Goal: Complete application form

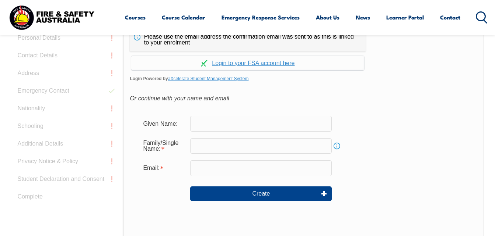
scroll to position [211, 0]
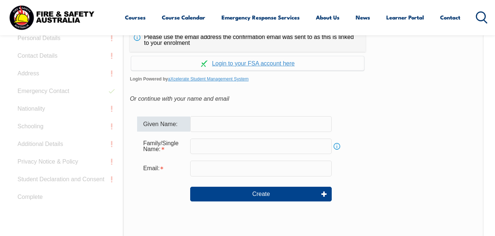
click at [217, 126] on input "text" at bounding box center [260, 123] width 141 height 15
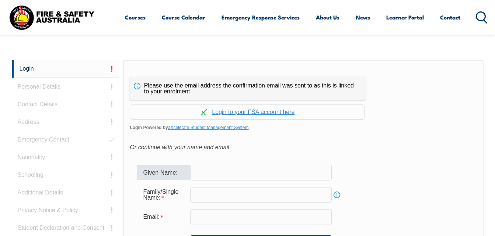
scroll to position [158, 0]
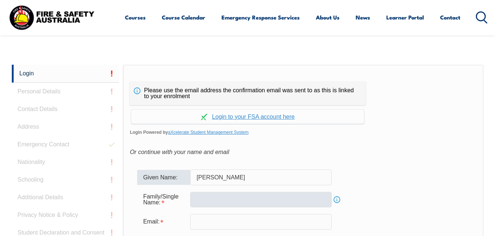
type input "[PERSON_NAME]"
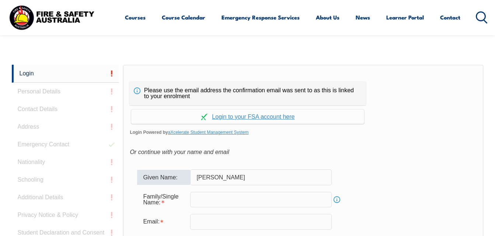
click at [211, 199] on input "text" at bounding box center [260, 199] width 141 height 15
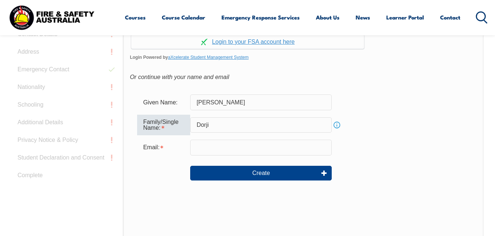
scroll to position [234, 0]
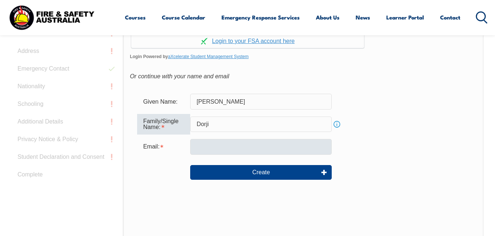
type input "Dorji"
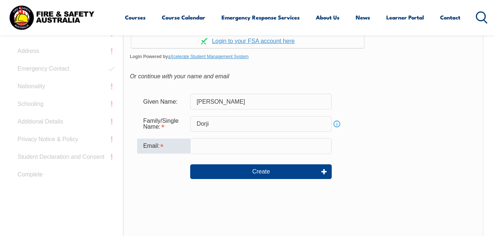
click at [208, 150] on input "email" at bounding box center [260, 145] width 141 height 15
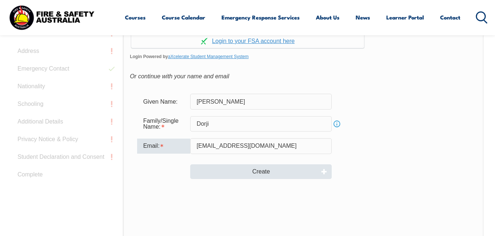
type input "[EMAIL_ADDRESS][DOMAIN_NAME]"
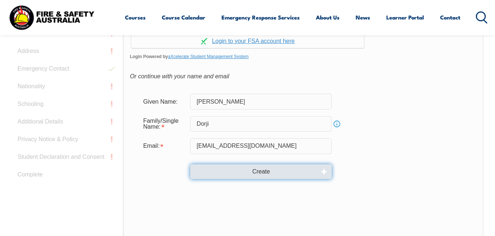
click at [237, 173] on button "Create" at bounding box center [260, 172] width 141 height 15
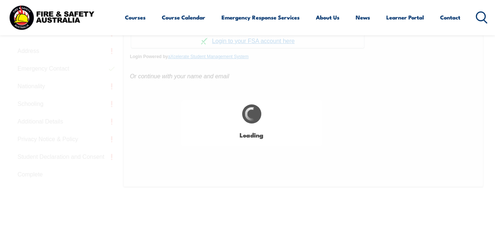
type input "[PERSON_NAME]"
type input "Dorji"
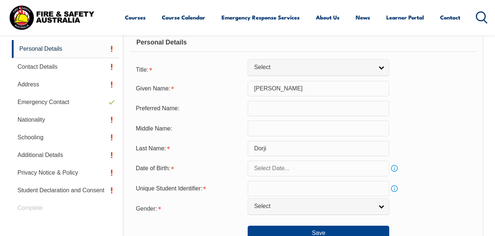
scroll to position [186, 0]
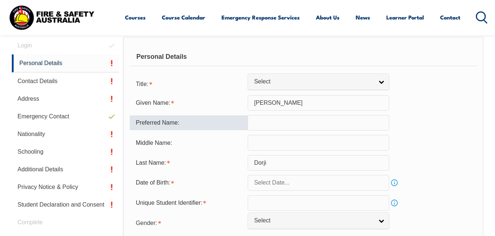
click at [265, 123] on input "text" at bounding box center [317, 122] width 141 height 15
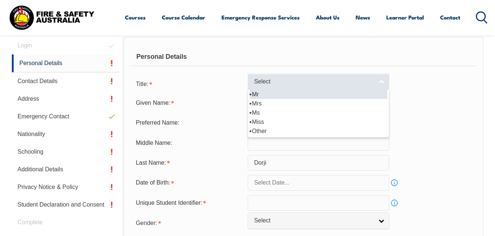
click at [382, 82] on link "Select" at bounding box center [317, 82] width 141 height 17
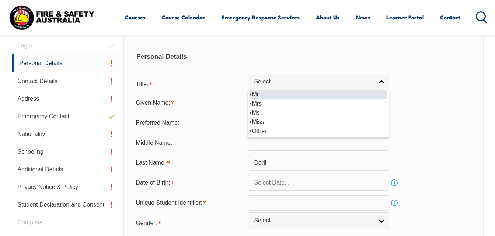
click at [261, 94] on li "Mr" at bounding box center [318, 94] width 138 height 9
select select "Mr"
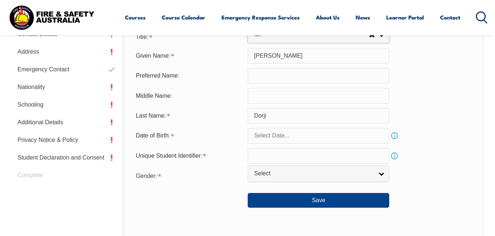
scroll to position [234, 0]
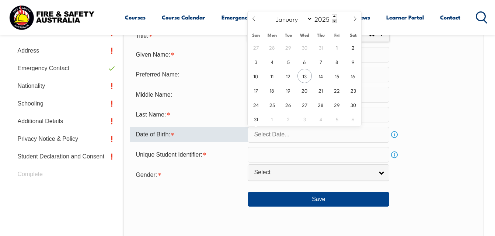
click at [330, 138] on input "text" at bounding box center [317, 134] width 141 height 15
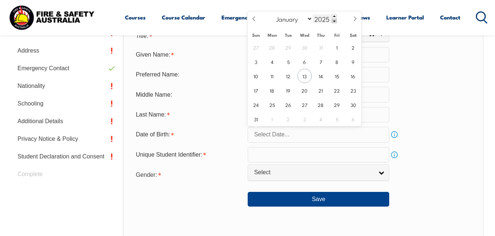
click at [333, 19] on span at bounding box center [333, 21] width 5 height 4
click at [333, 17] on span at bounding box center [333, 16] width 5 height 4
click at [333, 21] on div "January February March April May June July August September October November [D…" at bounding box center [304, 18] width 85 height 15
click at [333, 21] on span at bounding box center [333, 21] width 5 height 4
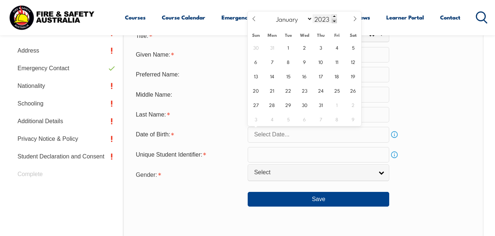
click at [333, 21] on span at bounding box center [333, 21] width 5 height 4
click at [321, 18] on input "2021" at bounding box center [324, 18] width 24 height 9
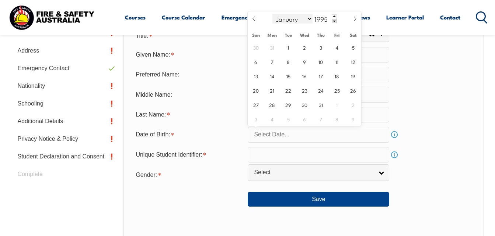
type input "1995"
click at [309, 16] on select "January February March April May June July August September October November De…" at bounding box center [292, 19] width 40 height 10
select select "2"
click at [273, 14] on select "January February March April May June July August September October November De…" at bounding box center [292, 19] width 40 height 10
click at [305, 47] on span "1" at bounding box center [304, 47] width 14 height 14
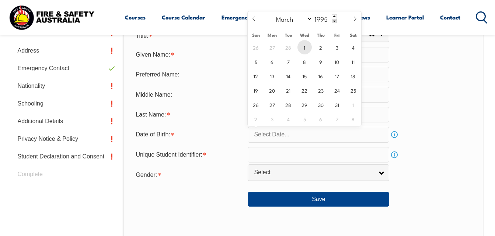
type input "[DATE]"
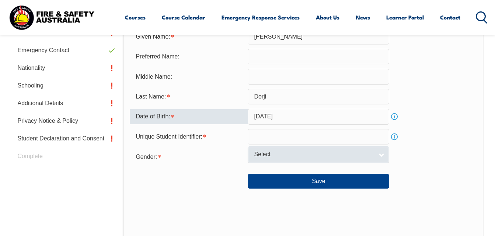
scroll to position [253, 0]
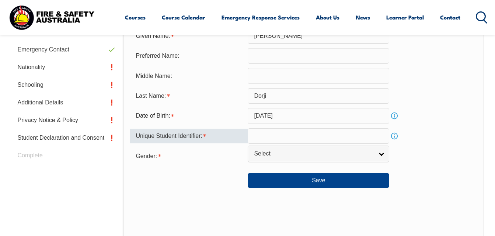
click at [301, 134] on input "text" at bounding box center [317, 136] width 141 height 15
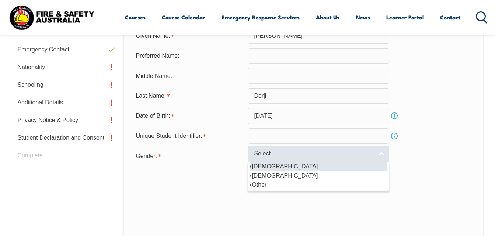
click at [373, 154] on span "Select" at bounding box center [313, 154] width 119 height 8
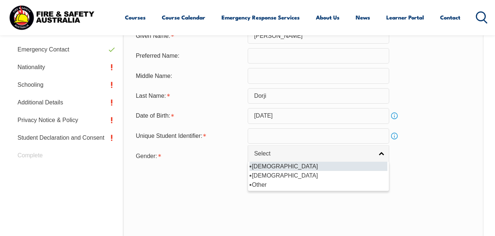
click at [263, 165] on li "[DEMOGRAPHIC_DATA]" at bounding box center [318, 166] width 138 height 9
select select "M"
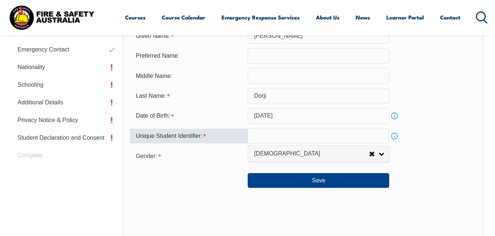
click at [266, 136] on input "text" at bounding box center [317, 136] width 141 height 15
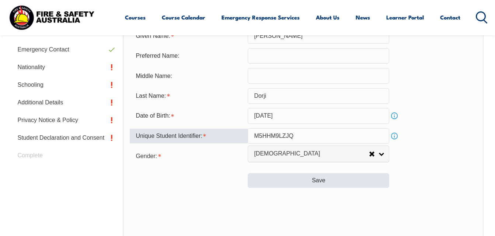
type input "M5HHM9LZJQ"
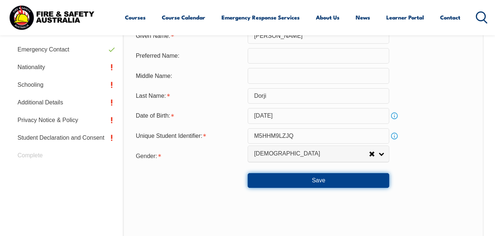
click at [318, 178] on button "Save" at bounding box center [317, 180] width 141 height 15
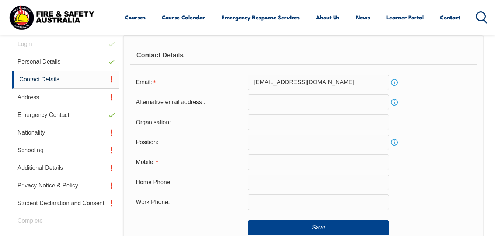
scroll to position [186, 0]
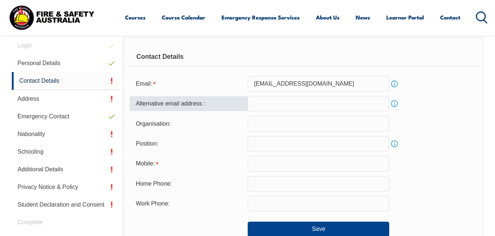
click at [261, 104] on input "email" at bounding box center [317, 103] width 141 height 15
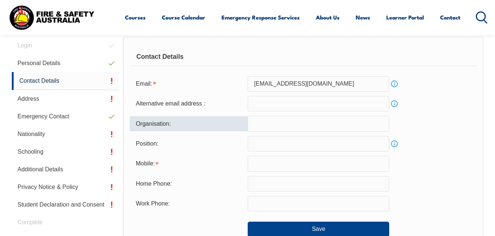
click at [264, 124] on input "text" at bounding box center [317, 123] width 141 height 15
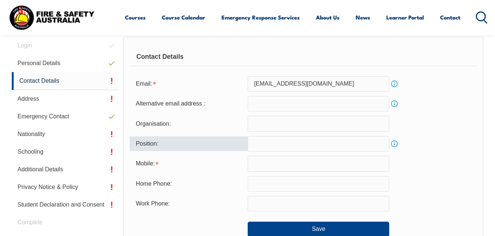
click at [263, 141] on input "text" at bounding box center [317, 143] width 141 height 15
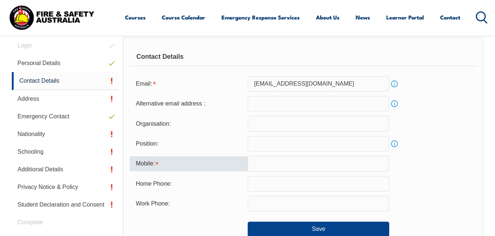
click at [261, 159] on input "text" at bounding box center [317, 163] width 141 height 15
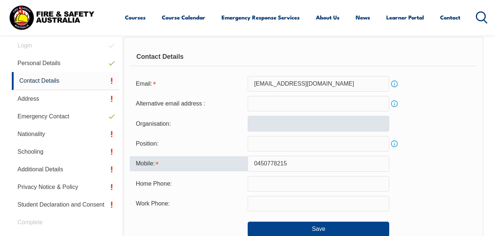
type input "0450778215"
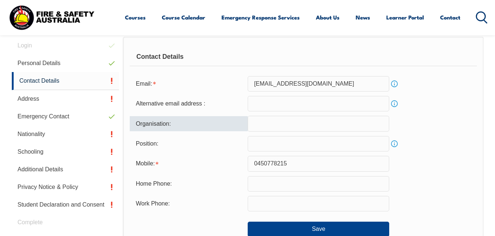
click at [265, 124] on input "text" at bounding box center [317, 123] width 141 height 15
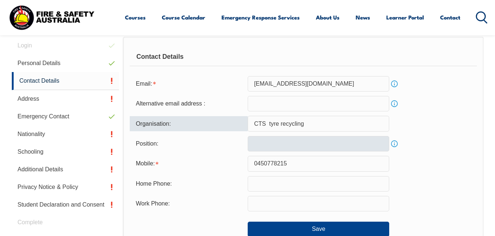
type input "CTS tyre recycling"
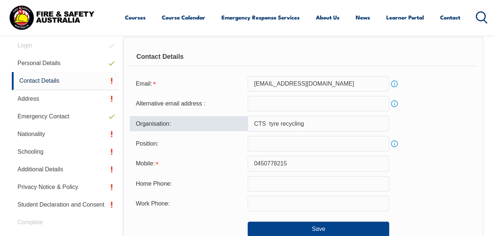
click at [266, 145] on input "text" at bounding box center [317, 143] width 141 height 15
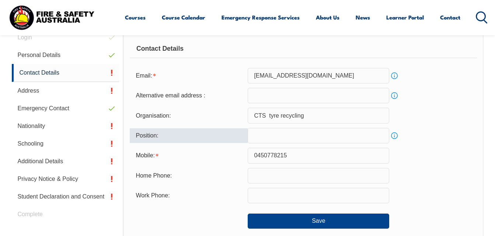
scroll to position [194, 0]
type input "o"
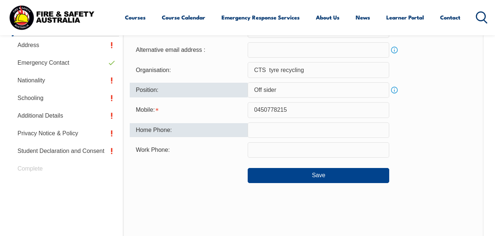
scroll to position [240, 0]
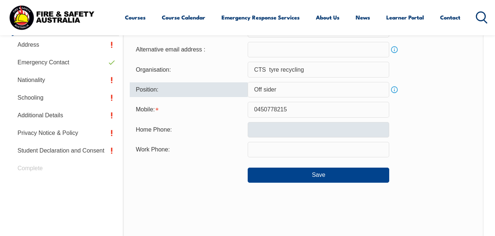
type input "Off sider"
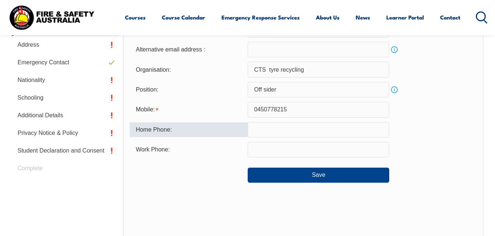
click at [269, 130] on input "text" at bounding box center [317, 129] width 141 height 15
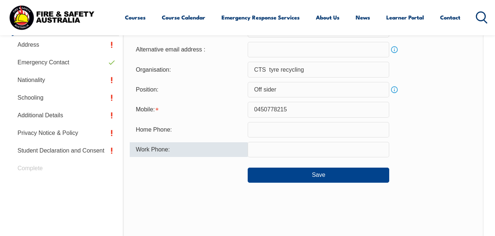
click at [275, 148] on input "text" at bounding box center [317, 149] width 141 height 15
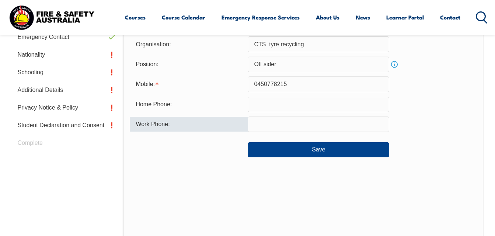
scroll to position [267, 0]
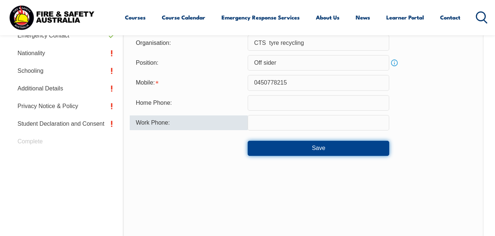
click at [285, 148] on button "Save" at bounding box center [317, 148] width 141 height 15
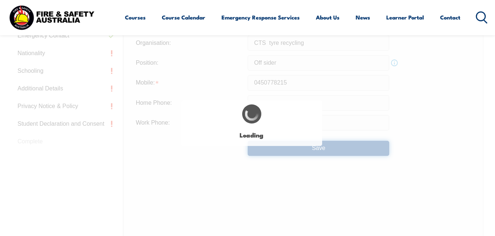
type input "CTS tyre recycling"
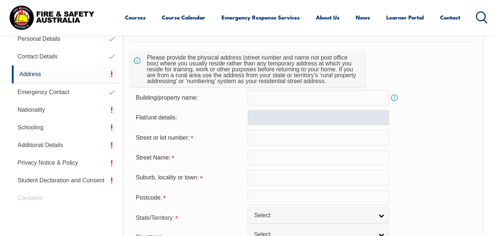
scroll to position [211, 0]
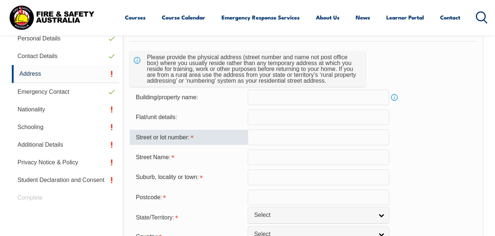
click at [264, 138] on input "text" at bounding box center [317, 137] width 141 height 15
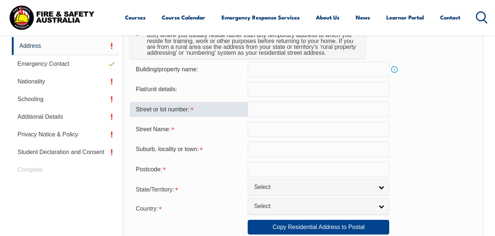
scroll to position [239, 0]
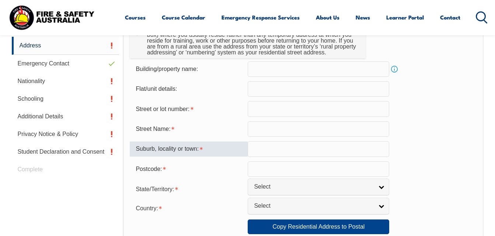
click at [256, 146] on input "text" at bounding box center [317, 148] width 141 height 15
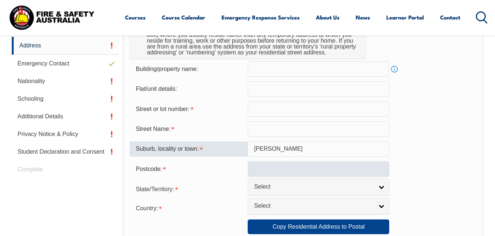
type input "[PERSON_NAME]"
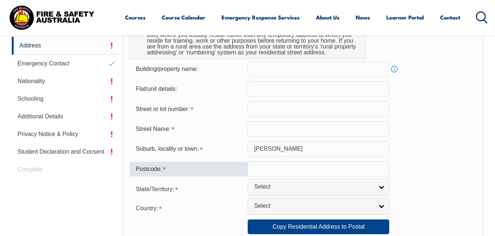
click at [253, 168] on input "text" at bounding box center [317, 169] width 141 height 15
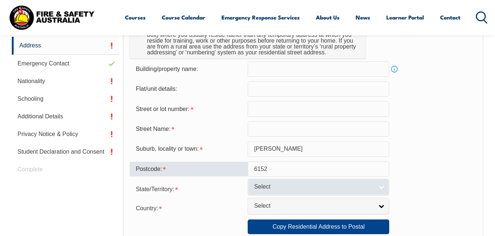
type input "6152"
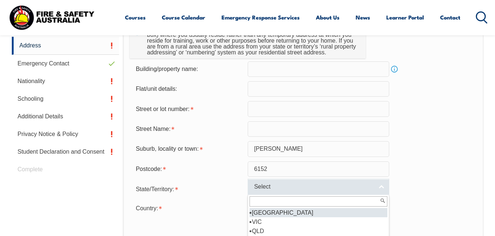
click at [376, 188] on link "Select" at bounding box center [317, 187] width 141 height 17
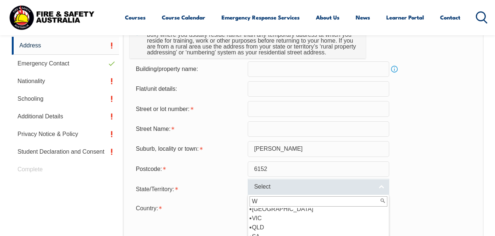
scroll to position [0, 0]
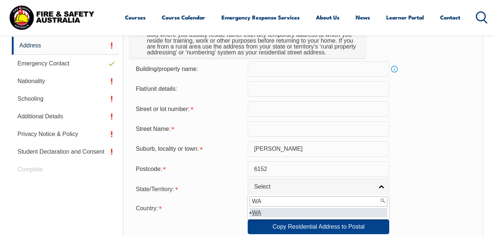
type input "WA"
click at [270, 215] on li "WA" at bounding box center [318, 212] width 138 height 9
select select "WA"
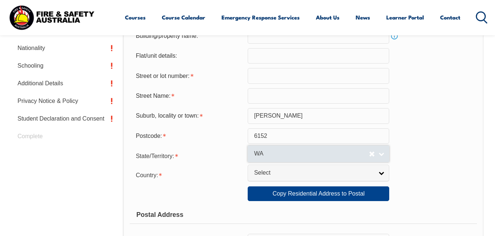
scroll to position [273, 0]
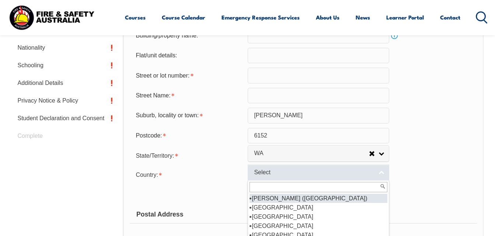
click at [337, 171] on span "Select" at bounding box center [313, 173] width 119 height 8
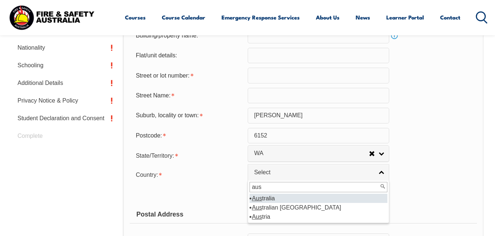
type input "aus"
click at [261, 201] on em "Aus" at bounding box center [257, 199] width 10 height 6
select select "1101"
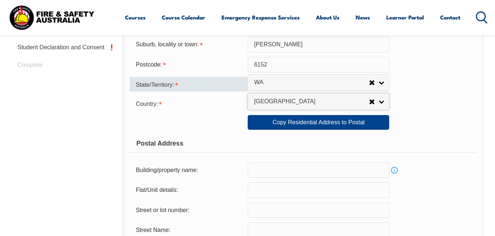
scroll to position [344, 0]
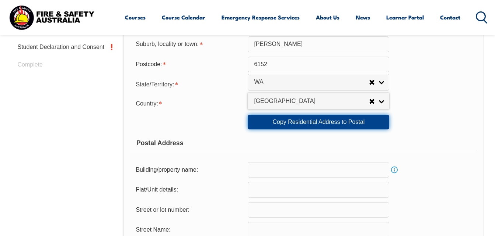
click at [264, 123] on link "Copy Residential Address to Postal" at bounding box center [317, 122] width 141 height 15
type input "[PERSON_NAME]"
select select "WA"
type input "6152"
select select "1101"
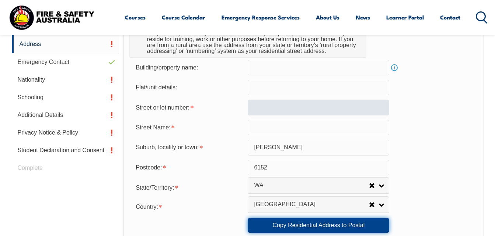
scroll to position [241, 0]
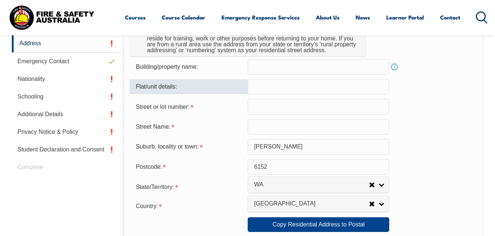
click at [269, 84] on input "text" at bounding box center [317, 86] width 141 height 15
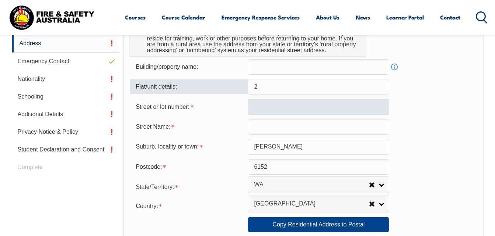
type input "2"
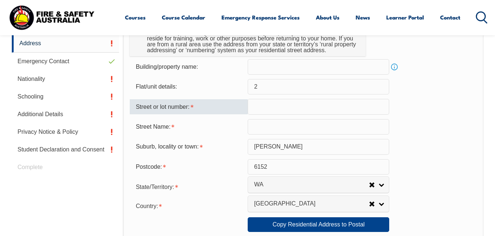
click at [263, 108] on input "text" at bounding box center [317, 106] width 141 height 15
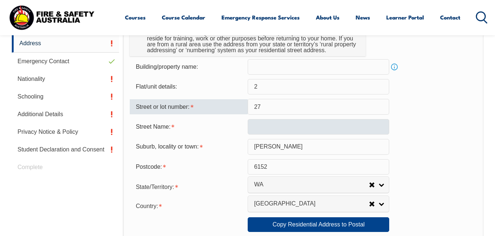
type input "27"
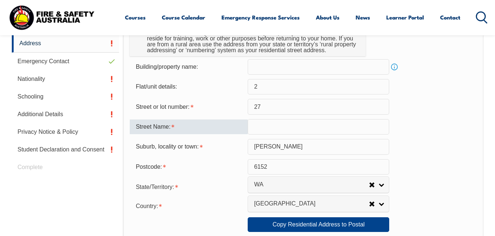
click at [254, 126] on input "text" at bounding box center [317, 126] width 141 height 15
click at [254, 126] on input "B" at bounding box center [317, 126] width 141 height 15
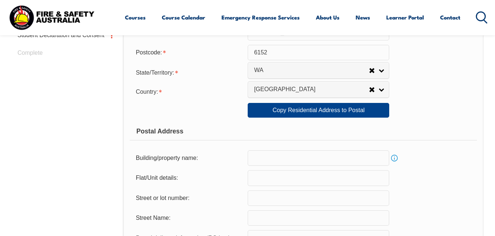
scroll to position [355, 0]
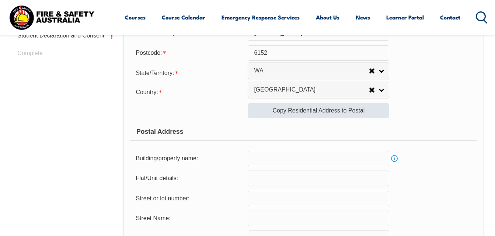
type input "[PERSON_NAME] Crescent"
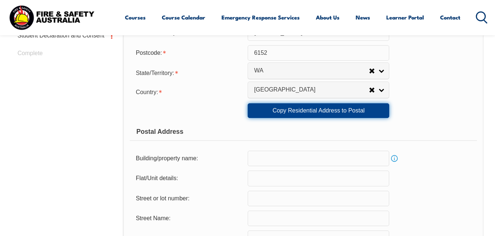
click at [269, 110] on link "Copy Residential Address to Postal" at bounding box center [317, 110] width 141 height 15
type input "2"
type input "27"
type input "[PERSON_NAME] Crescent"
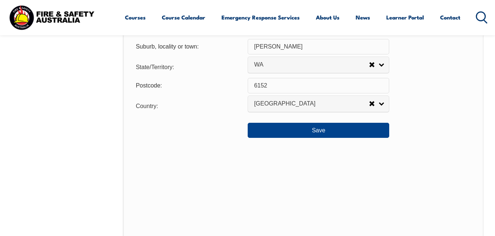
scroll to position [568, 0]
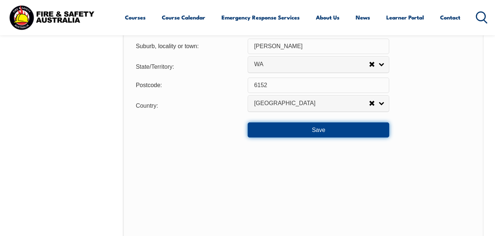
click at [260, 133] on button "Save" at bounding box center [317, 130] width 141 height 15
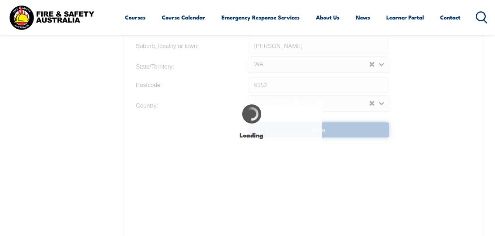
type input "[PERSON_NAME] Crescent"
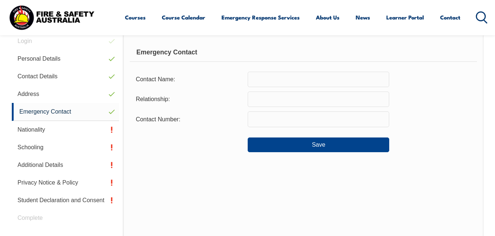
scroll to position [186, 0]
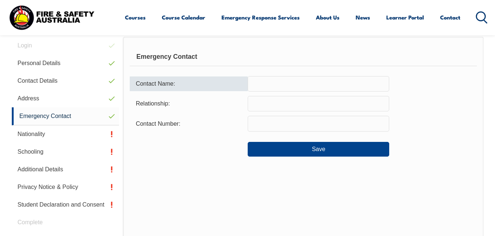
click at [275, 81] on input "text" at bounding box center [317, 83] width 141 height 15
click at [273, 84] on input "text" at bounding box center [317, 83] width 141 height 15
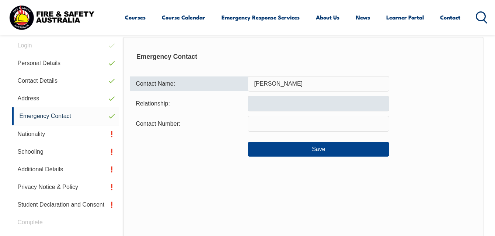
type input "[PERSON_NAME]"
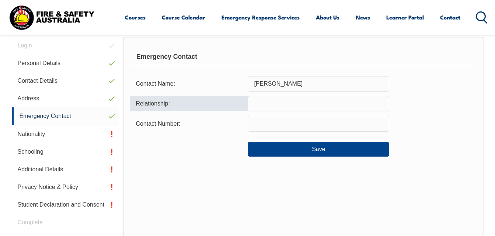
click at [257, 107] on input "text" at bounding box center [317, 103] width 141 height 15
type input "i"
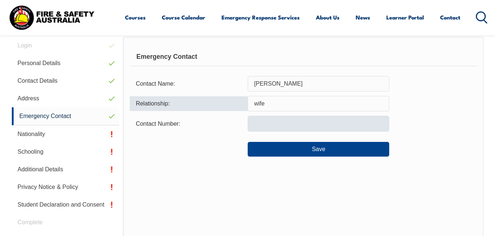
type input "wife"
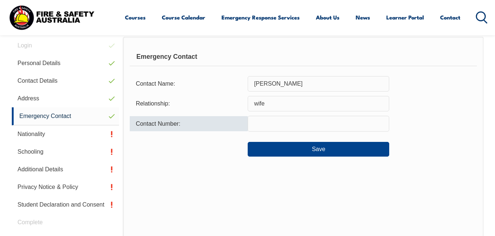
click at [266, 117] on input "text" at bounding box center [317, 123] width 141 height 15
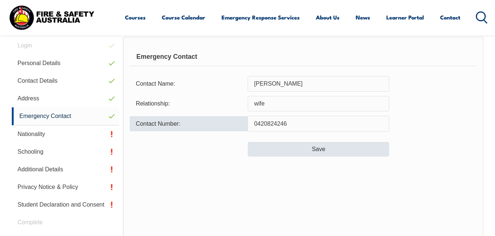
type input "0420824246"
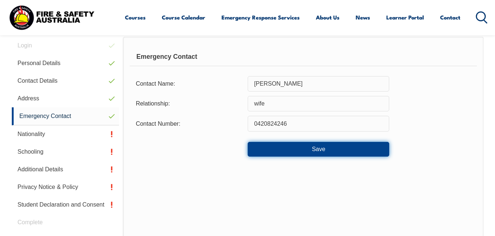
click at [275, 149] on button "Save" at bounding box center [317, 149] width 141 height 15
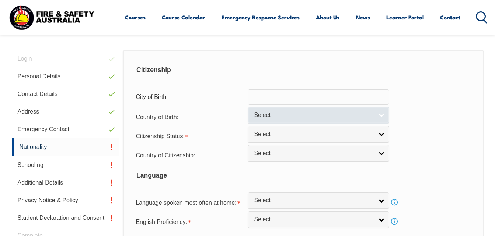
scroll to position [174, 0]
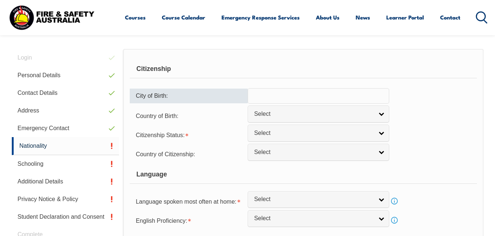
click at [274, 95] on input "text" at bounding box center [317, 95] width 141 height 15
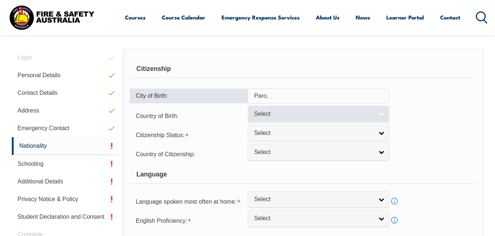
type input "Paro,"
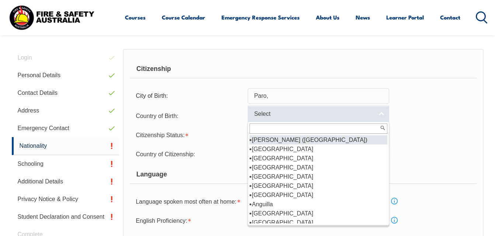
click at [273, 111] on span "Select" at bounding box center [313, 114] width 119 height 8
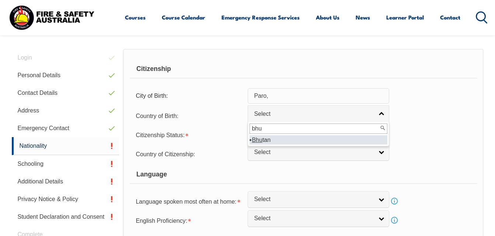
type input "bhu"
click at [257, 141] on em "Bhu" at bounding box center [257, 140] width 10 height 6
select select "7102"
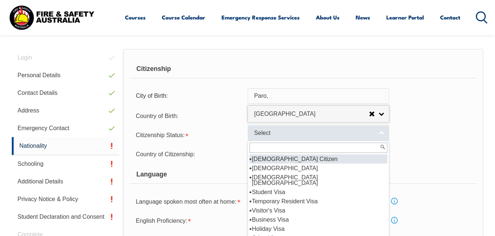
click at [274, 134] on span "Select" at bounding box center [313, 134] width 119 height 8
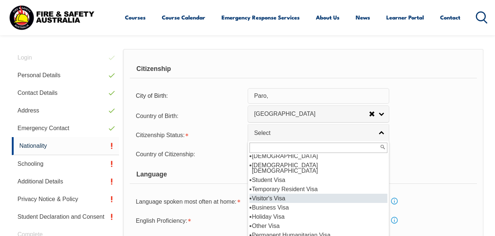
scroll to position [0, 0]
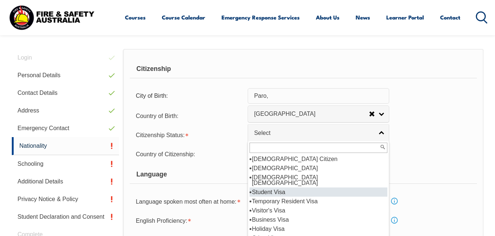
click at [264, 188] on li "Student Visa" at bounding box center [318, 192] width 138 height 9
select select "4"
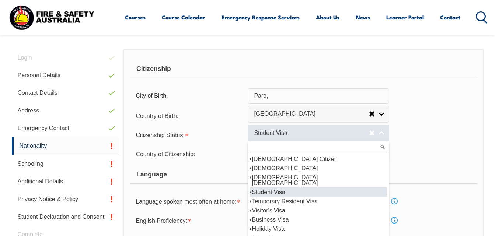
click at [338, 137] on span "Student Visa" at bounding box center [311, 134] width 115 height 8
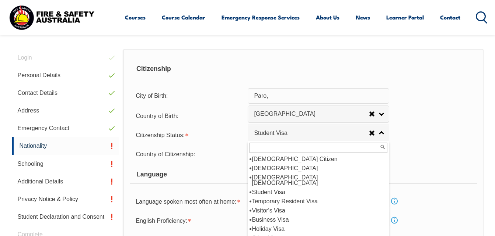
click at [258, 149] on input "text" at bounding box center [318, 148] width 138 height 10
click at [420, 136] on div "Citizenship Status: [DEMOGRAPHIC_DATA] Citizen [DEMOGRAPHIC_DATA] Citizen [DEMO…" at bounding box center [303, 134] width 347 height 15
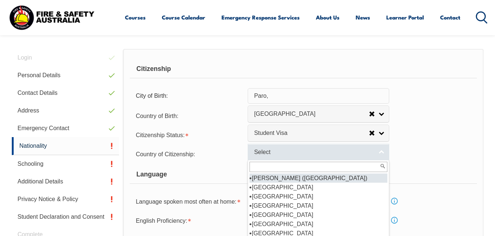
click at [372, 153] on span "Select" at bounding box center [313, 153] width 119 height 8
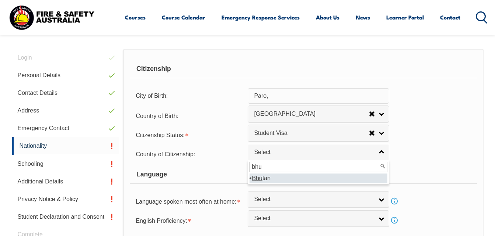
type input "bhu"
click at [299, 178] on li "Bhu tan" at bounding box center [318, 178] width 138 height 9
select select "7102"
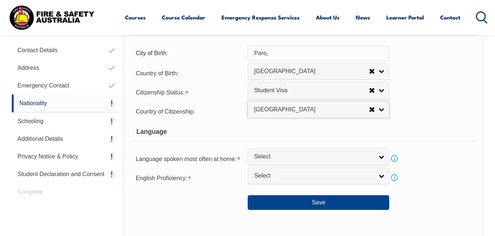
scroll to position [217, 0]
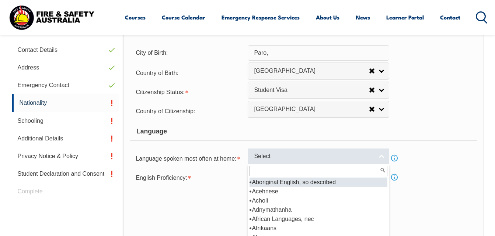
click at [377, 158] on link "Select" at bounding box center [317, 156] width 141 height 17
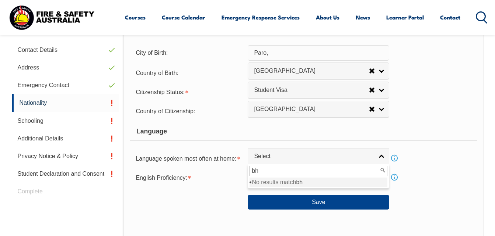
type input "b"
type input "D"
type input "B"
type input "Dzongkha"
click at [424, 180] on div "English Proficiency: Not Specified Very Well Well Not Well Not at all Select In…" at bounding box center [303, 177] width 347 height 15
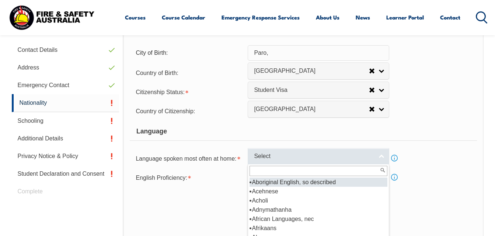
click at [361, 158] on span "Select" at bounding box center [313, 157] width 119 height 8
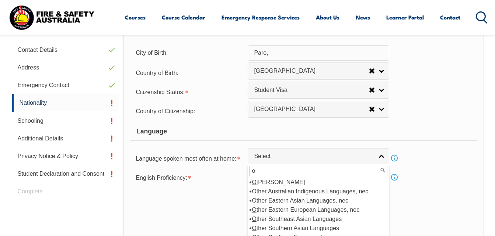
scroll to position [0, 0]
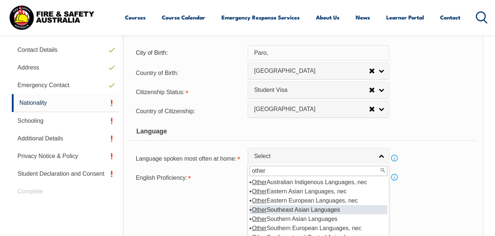
type input "other"
click at [285, 209] on li "Other Southeast Asian Languages" at bounding box center [318, 210] width 138 height 9
select select "6999"
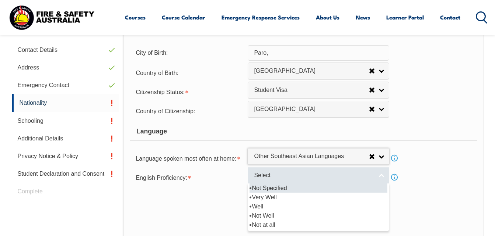
click at [327, 180] on link "Select" at bounding box center [317, 176] width 141 height 17
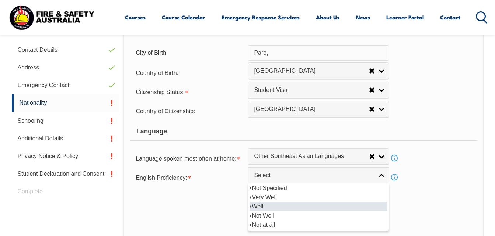
click at [274, 207] on li "Well" at bounding box center [318, 206] width 138 height 9
select select "2"
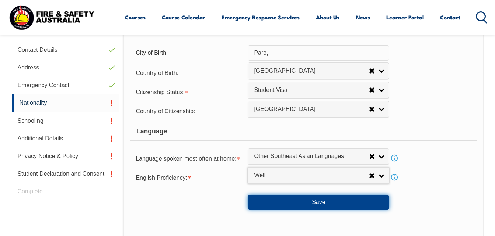
click at [292, 203] on button "Save" at bounding box center [317, 202] width 141 height 15
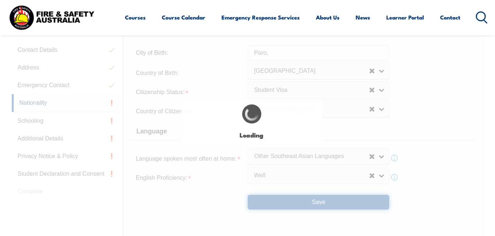
type input "Paro,"
select select "false"
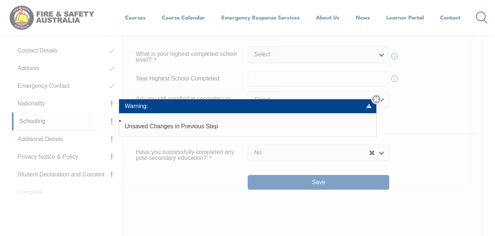
scroll to position [186, 0]
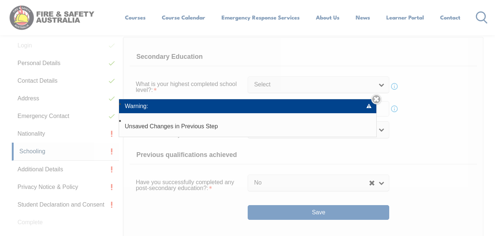
click at [369, 82] on div "Add Student: Given Name: [PERSON_NAME] Family/Single Name: [PERSON_NAME] Info E…" at bounding box center [247, 118] width 495 height 236
click at [285, 85] on div "Add Student: Given Name: [PERSON_NAME] Family/Single Name: [PERSON_NAME] Info E…" at bounding box center [247, 118] width 495 height 236
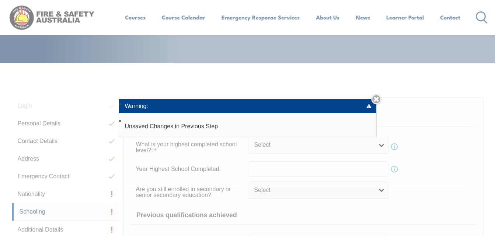
scroll to position [126, 0]
click at [378, 98] on link "Close" at bounding box center [376, 99] width 10 height 10
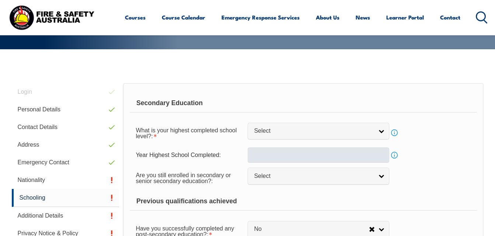
scroll to position [140, 0]
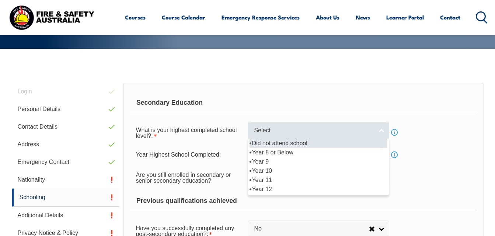
click at [317, 131] on span "Select" at bounding box center [313, 131] width 119 height 8
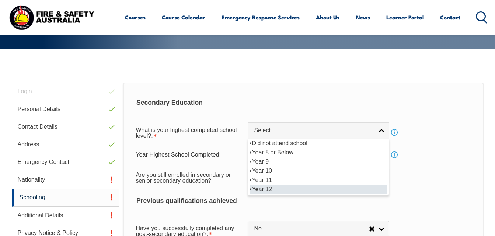
click at [267, 192] on li "Year 12" at bounding box center [318, 189] width 138 height 9
select select "12"
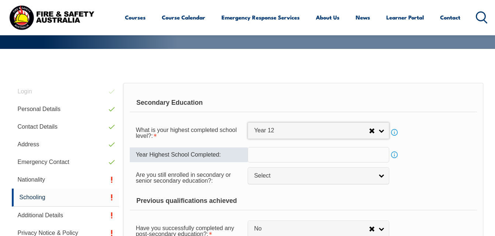
click at [275, 156] on input "text" at bounding box center [317, 154] width 141 height 15
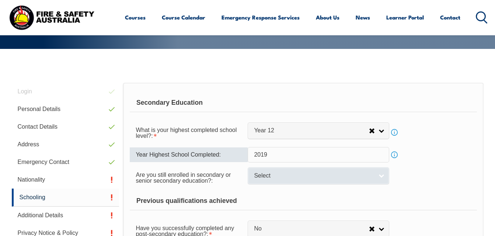
type input "2019"
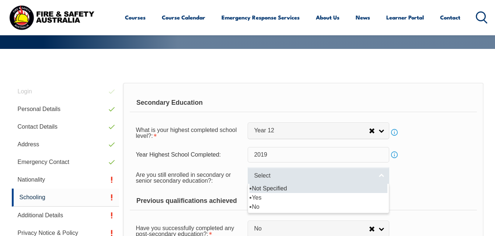
click at [277, 176] on span "Select" at bounding box center [313, 176] width 119 height 8
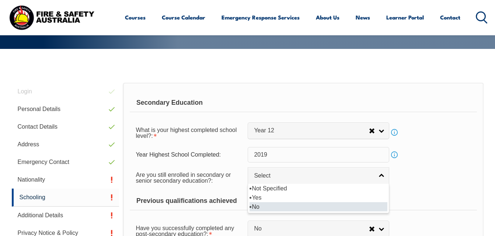
click at [258, 206] on li "No" at bounding box center [318, 207] width 138 height 9
select select "false"
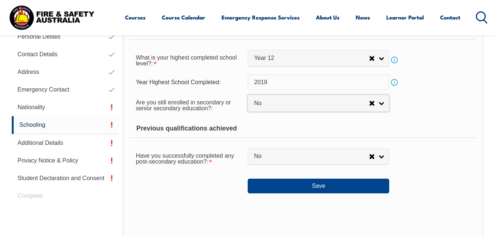
scroll to position [213, 0]
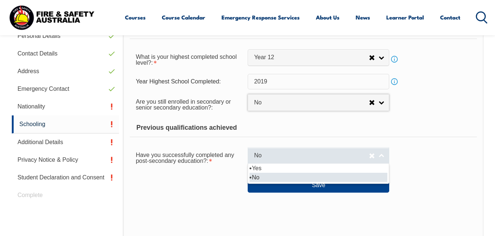
click at [348, 156] on span "No" at bounding box center [311, 156] width 115 height 8
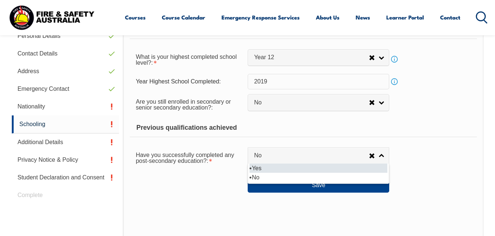
click at [299, 169] on li "Yes" at bounding box center [318, 168] width 138 height 9
select select "true"
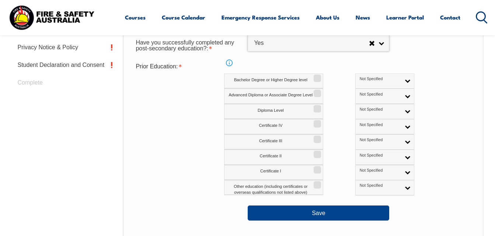
scroll to position [352, 0]
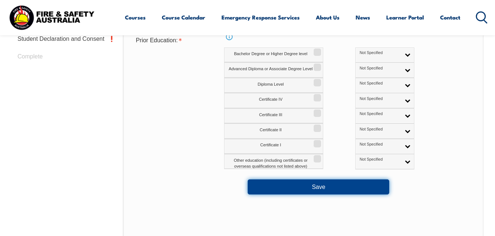
click at [292, 189] on button "Save" at bounding box center [317, 187] width 141 height 15
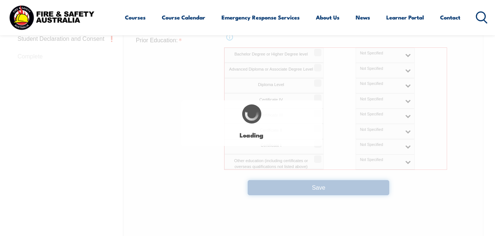
select select "false"
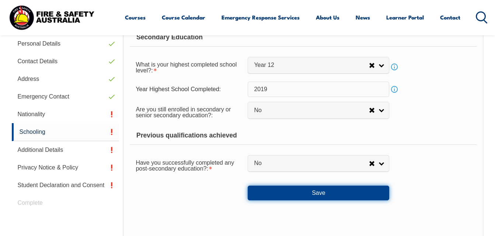
scroll to position [206, 0]
click at [289, 194] on button "Save" at bounding box center [317, 193] width 141 height 15
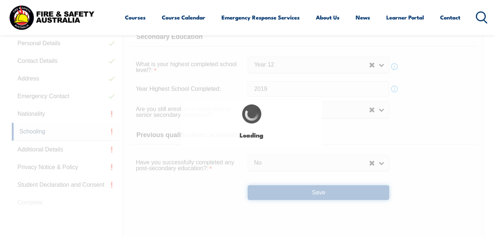
select select
select select "false"
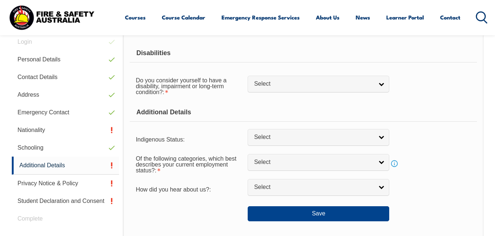
scroll to position [186, 0]
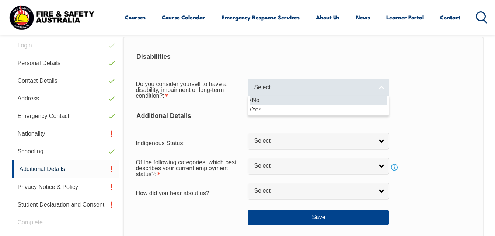
click at [362, 83] on link "Select" at bounding box center [317, 88] width 141 height 17
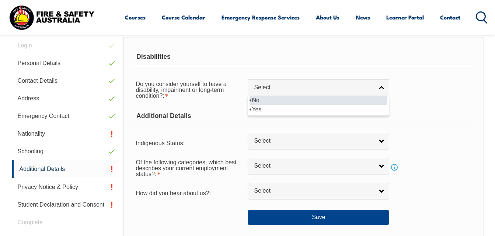
click at [284, 102] on li "No" at bounding box center [318, 100] width 138 height 9
select select "false"
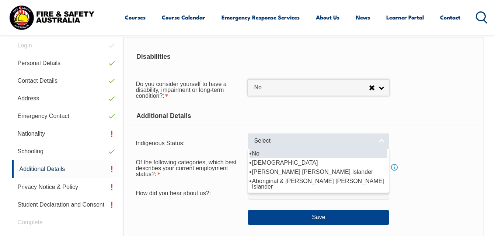
click at [296, 141] on span "Select" at bounding box center [313, 141] width 119 height 8
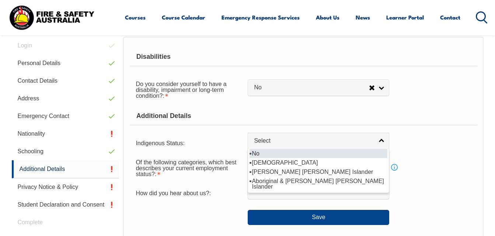
click at [283, 150] on li "No" at bounding box center [318, 153] width 138 height 9
select select "4"
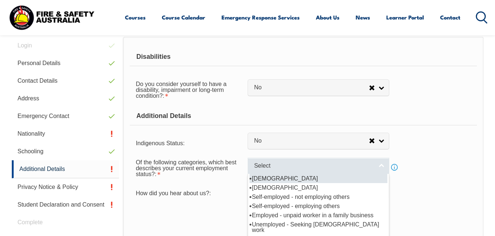
click at [274, 162] on span "Select" at bounding box center [313, 166] width 119 height 8
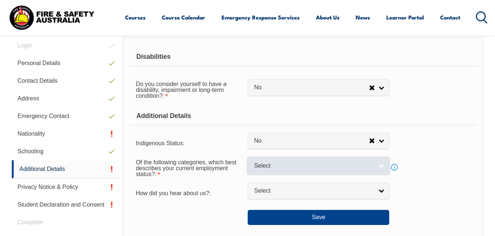
click at [281, 161] on link "Select" at bounding box center [317, 166] width 141 height 17
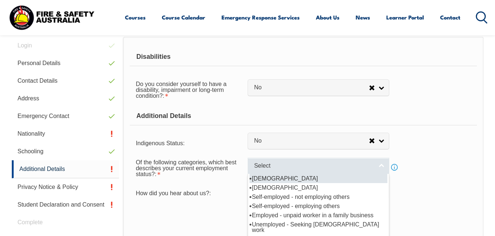
click at [271, 169] on span "Select" at bounding box center [313, 166] width 119 height 8
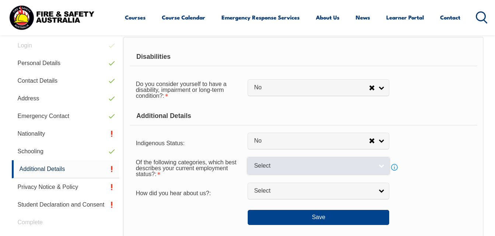
click at [299, 164] on span "Select" at bounding box center [313, 166] width 119 height 8
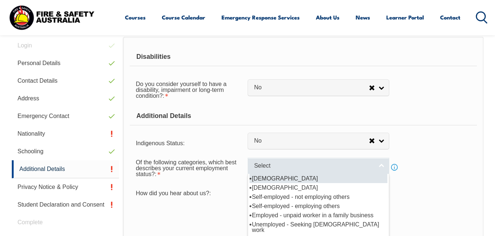
click at [299, 164] on span "Select" at bounding box center [313, 166] width 119 height 8
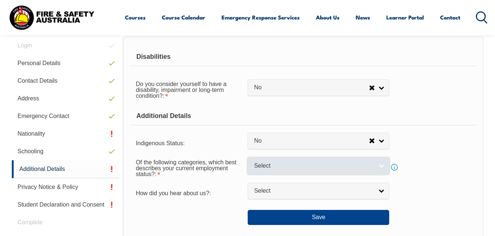
click at [314, 166] on span "Select" at bounding box center [313, 166] width 119 height 8
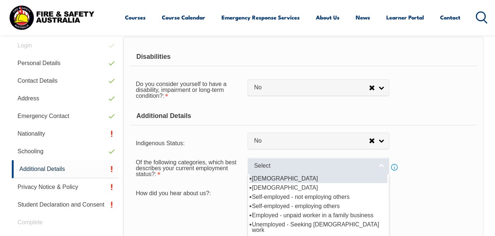
click at [314, 166] on span "Select" at bounding box center [313, 166] width 119 height 8
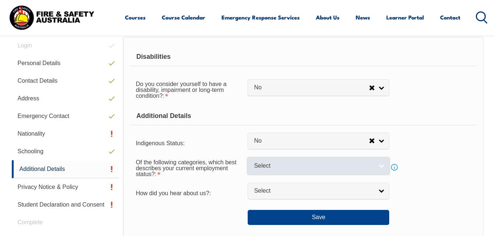
click at [310, 162] on span "Select" at bounding box center [313, 166] width 119 height 8
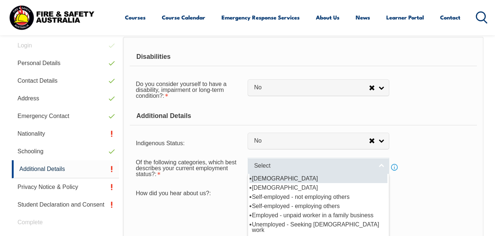
click at [295, 167] on span "Select" at bounding box center [313, 166] width 119 height 8
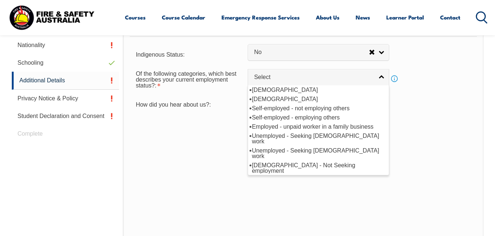
scroll to position [275, 0]
click at [275, 98] on li "[DEMOGRAPHIC_DATA]" at bounding box center [318, 98] width 138 height 9
select select "2"
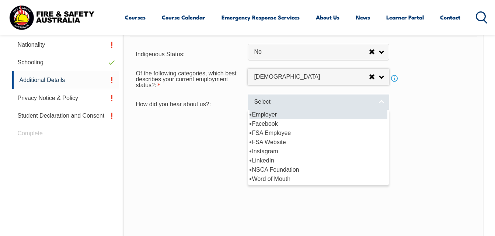
click at [288, 102] on span "Select" at bounding box center [313, 102] width 119 height 8
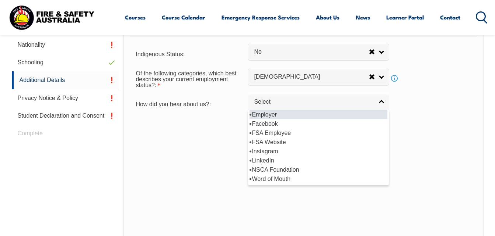
click at [257, 113] on li "Employer" at bounding box center [318, 114] width 138 height 9
select select "8019"
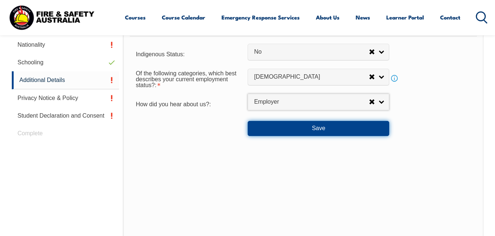
click at [285, 125] on button "Save" at bounding box center [317, 128] width 141 height 15
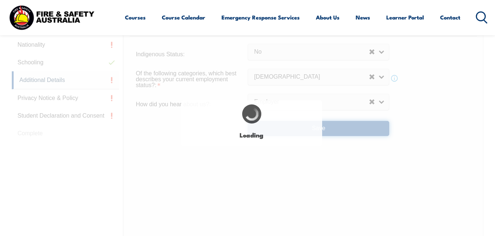
select select "false"
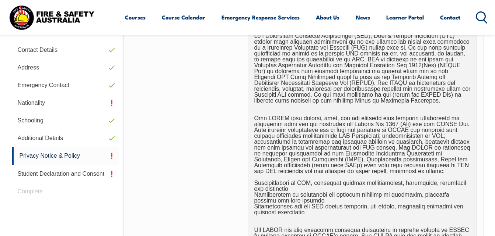
scroll to position [217, 0]
click at [27, 102] on link "Nationality" at bounding box center [66, 103] width 108 height 18
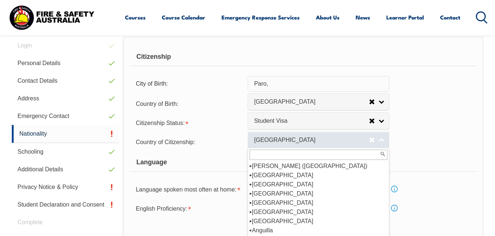
scroll to position [160, 0]
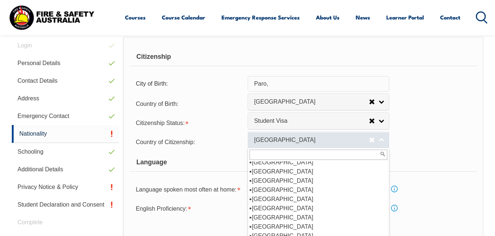
click at [356, 141] on span "[GEOGRAPHIC_DATA]" at bounding box center [311, 141] width 115 height 8
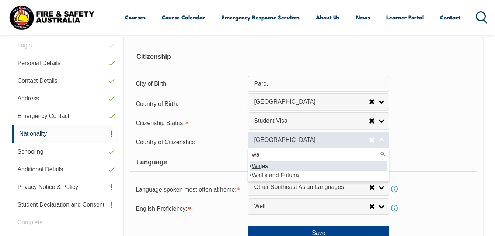
type input "w"
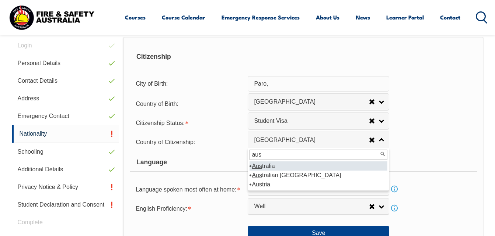
type input "aus"
click at [341, 166] on li "Aus tralia" at bounding box center [318, 166] width 138 height 9
select select "1101"
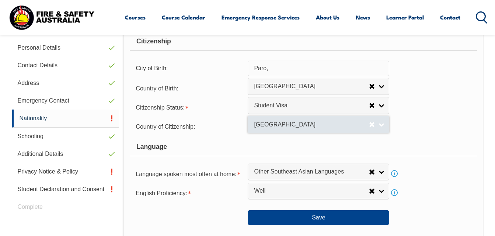
scroll to position [41, 0]
click at [360, 125] on span "[GEOGRAPHIC_DATA]" at bounding box center [311, 125] width 115 height 8
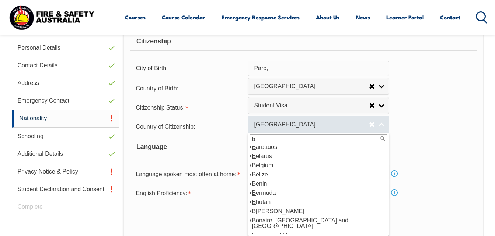
scroll to position [0, 0]
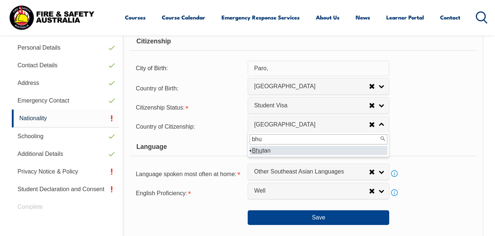
type input "bhu"
click at [318, 152] on li "Bhu tan" at bounding box center [318, 150] width 138 height 9
select select "7102"
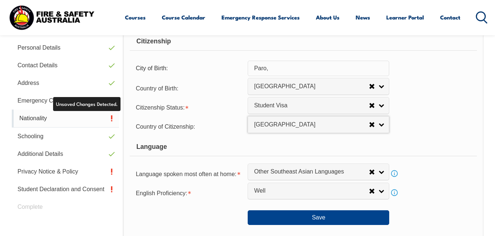
click at [111, 119] on link "Nationality" at bounding box center [66, 119] width 108 height 18
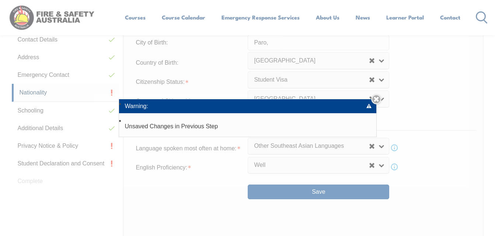
scroll to position [228, 0]
click at [379, 99] on link "Close" at bounding box center [376, 99] width 10 height 10
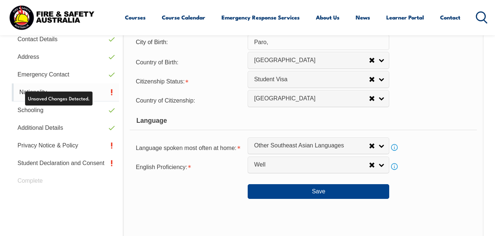
click at [112, 92] on link "Nationality" at bounding box center [66, 93] width 108 height 18
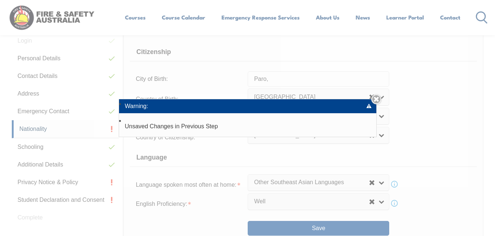
scroll to position [190, 0]
click at [286, 231] on div "Add Student: Given Name: [PERSON_NAME] Family/Single Name: [PERSON_NAME] Info E…" at bounding box center [247, 118] width 495 height 236
drag, startPoint x: 286, startPoint y: 231, endPoint x: 380, endPoint y: 96, distance: 164.6
click at [380, 96] on div "Add Student: Given Name: [PERSON_NAME] Family/Single Name: [PERSON_NAME] Info E…" at bounding box center [247, 118] width 495 height 236
click at [380, 96] on link "Close" at bounding box center [376, 99] width 10 height 10
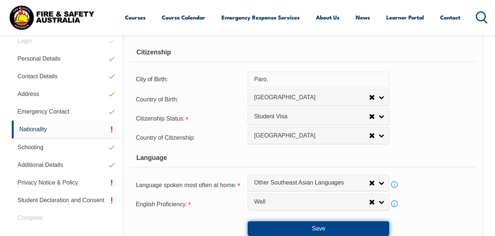
click at [296, 227] on button "Save" at bounding box center [317, 229] width 141 height 15
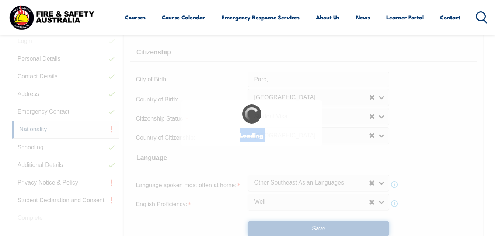
select select "false"
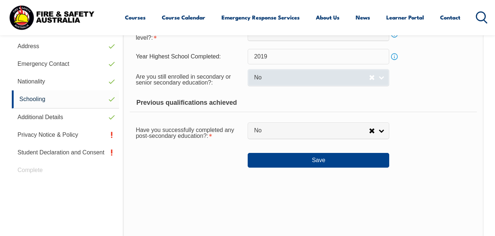
scroll to position [239, 0]
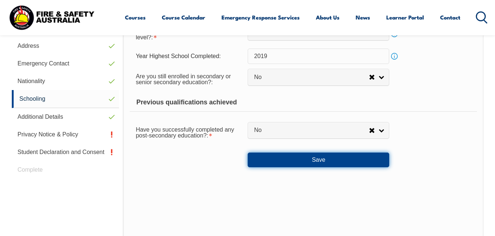
click at [281, 160] on button "Save" at bounding box center [317, 160] width 141 height 15
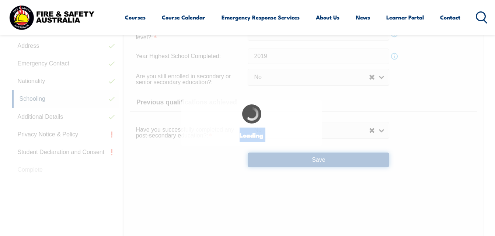
select select "false"
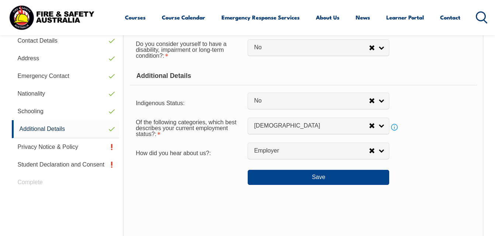
scroll to position [227, 0]
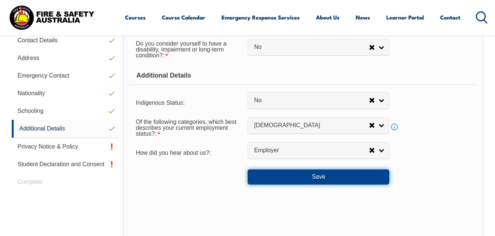
click at [284, 176] on button "Save" at bounding box center [317, 177] width 141 height 15
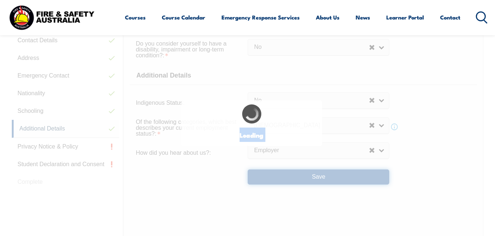
select select "false"
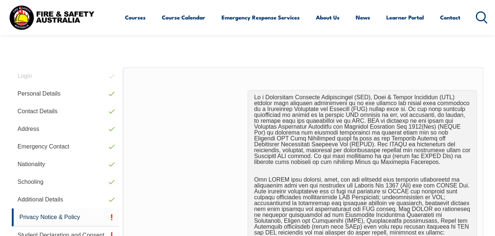
scroll to position [214, 0]
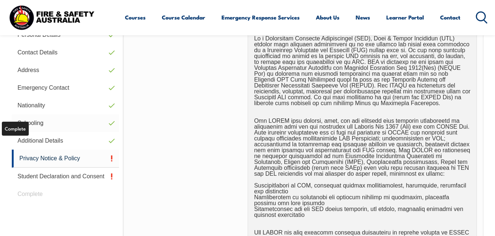
click at [33, 122] on link "Schooling" at bounding box center [66, 124] width 108 height 18
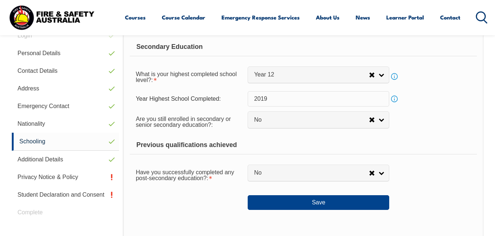
scroll to position [196, 0]
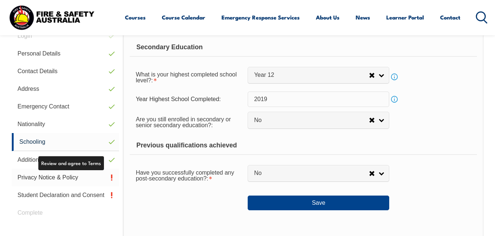
click at [76, 179] on link "Privacy Notice & Policy" at bounding box center [66, 178] width 108 height 18
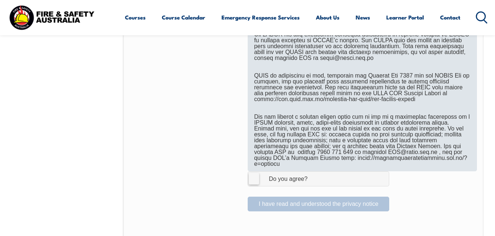
scroll to position [413, 0]
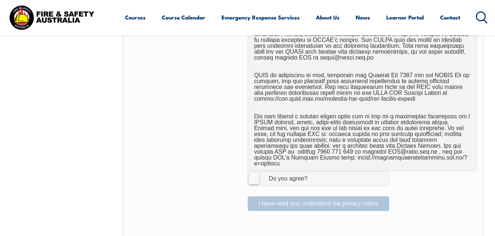
click at [252, 171] on label "I Agree Do you agree?" at bounding box center [317, 178] width 141 height 15
click at [313, 172] on input "I Agree Do you agree?" at bounding box center [319, 179] width 13 height 14
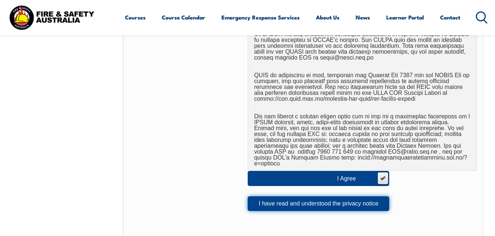
click at [287, 201] on button "I have read and understood the privacy notice" at bounding box center [317, 204] width 141 height 15
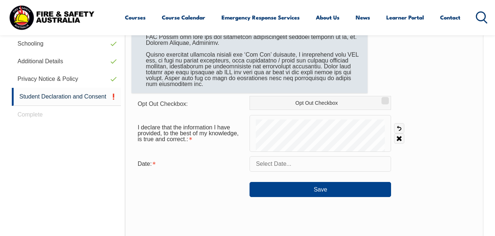
scroll to position [295, 0]
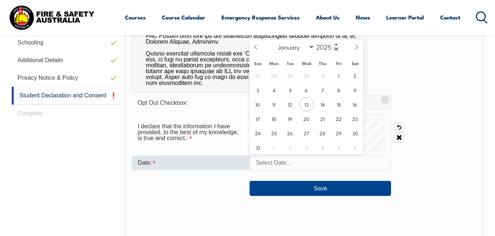
click at [314, 171] on input "text" at bounding box center [319, 162] width 141 height 15
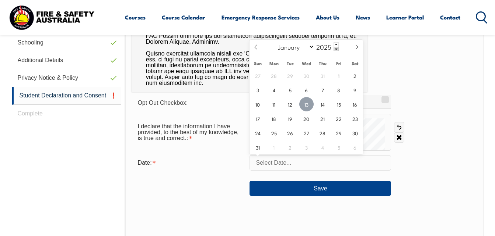
click at [304, 106] on span "13" at bounding box center [306, 104] width 14 height 14
type input "[DATE]"
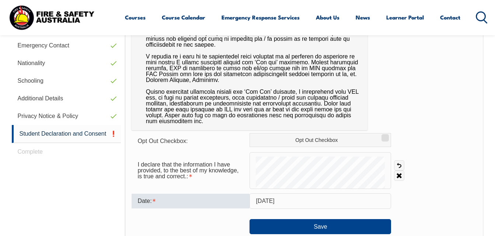
scroll to position [257, 0]
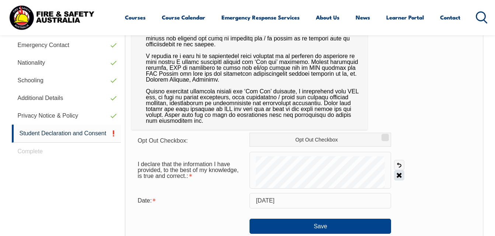
click at [401, 176] on link "Clear" at bounding box center [399, 176] width 10 height 10
click at [400, 176] on link "Clear" at bounding box center [399, 176] width 10 height 10
click at [398, 174] on link "Clear" at bounding box center [399, 176] width 10 height 10
click at [400, 177] on link "Clear" at bounding box center [399, 176] width 10 height 10
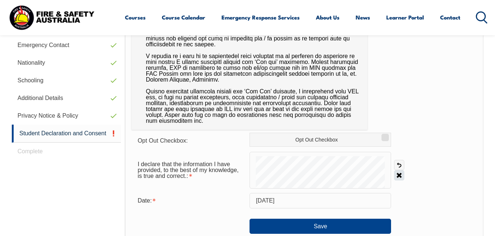
click at [399, 174] on link "Clear" at bounding box center [399, 176] width 10 height 10
click at [400, 174] on link "Clear" at bounding box center [399, 176] width 10 height 10
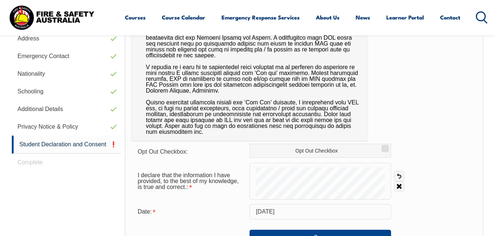
scroll to position [246, 0]
click at [400, 186] on link "Clear" at bounding box center [399, 187] width 10 height 10
click at [398, 187] on link "Clear" at bounding box center [399, 187] width 10 height 10
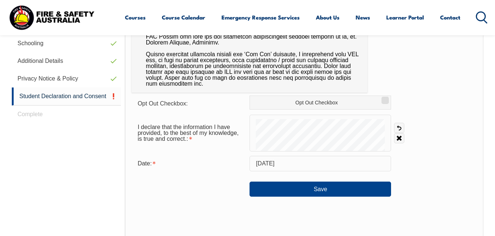
scroll to position [295, 0]
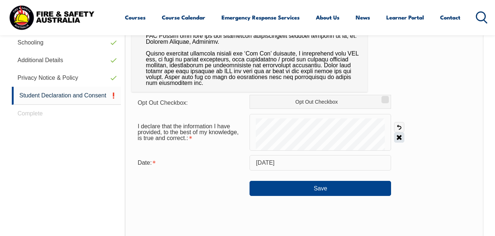
click at [402, 137] on link "Clear" at bounding box center [399, 138] width 10 height 10
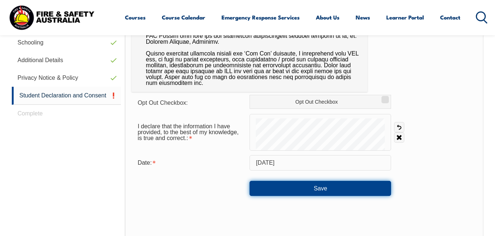
click at [311, 189] on button "Save" at bounding box center [319, 188] width 141 height 15
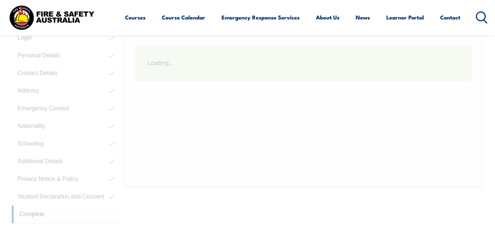
scroll to position [186, 0]
